Goal: Information Seeking & Learning: Learn about a topic

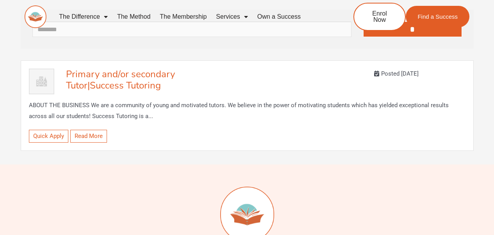
click at [91, 133] on link "Read More" at bounding box center [88, 136] width 37 height 13
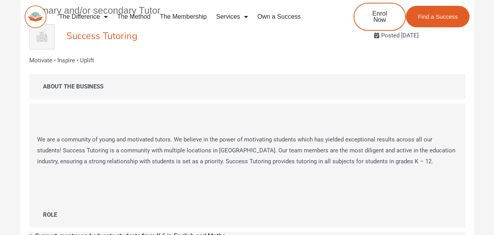
click at [315, 41] on div "Success Tutoring Posted 3 years ago" at bounding box center [265, 37] width 410 height 15
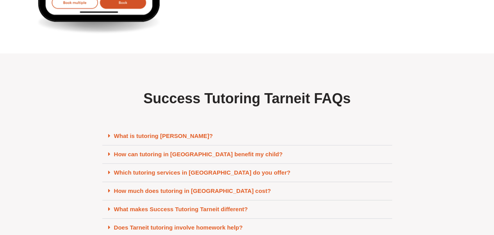
scroll to position [3128, 0]
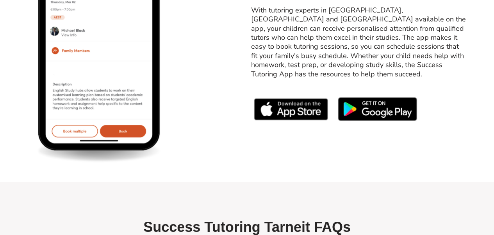
click at [281, 182] on div "Prefer Mobile? Download Success Tutoring on your mobile With tutoring experts i…" at bounding box center [247, 33] width 445 height 298
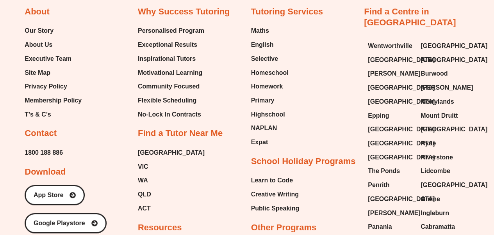
scroll to position [3864, 0]
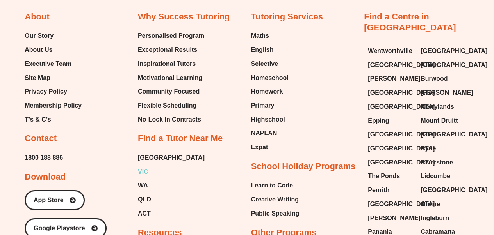
click at [143, 178] on span "VIC" at bounding box center [143, 172] width 11 height 12
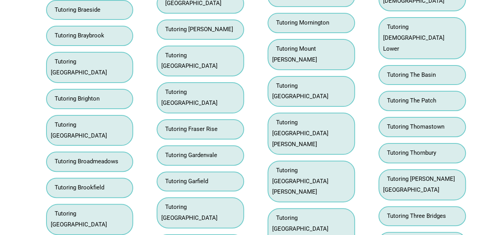
scroll to position [2983, 0]
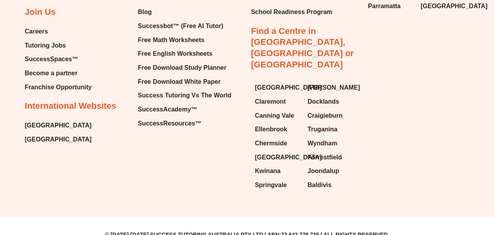
scroll to position [4105, 0]
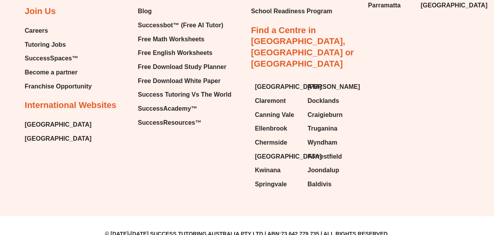
click at [35, 37] on span "Careers" at bounding box center [36, 31] width 23 height 12
